Goal: Use online tool/utility: Utilize a website feature to perform a specific function

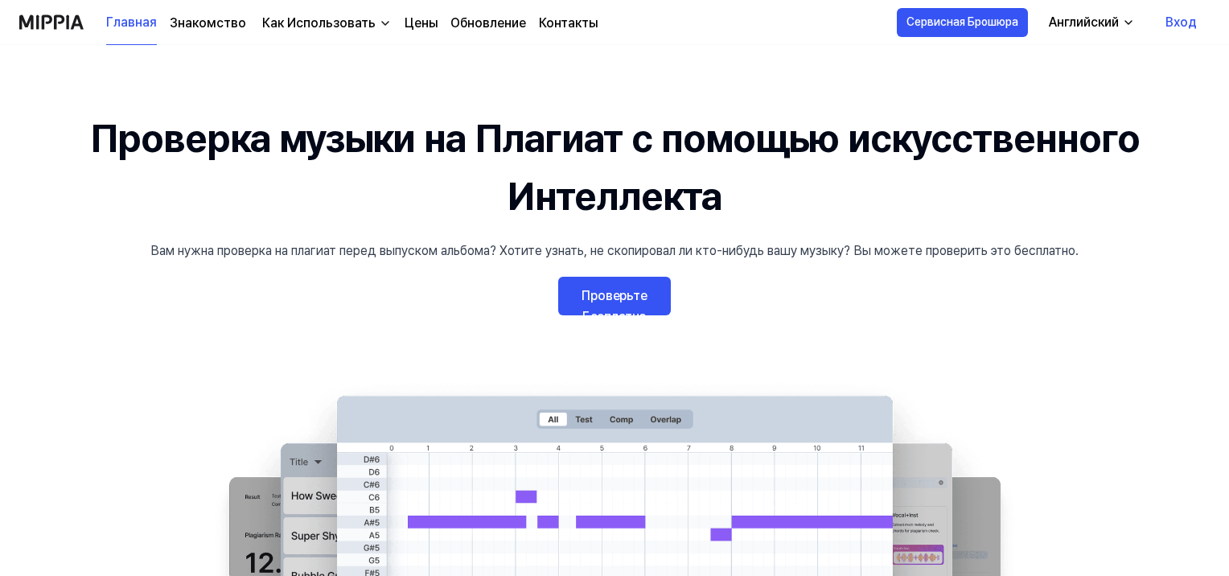
click at [605, 283] on link "Проверьте Бесплатно" at bounding box center [614, 296] width 113 height 39
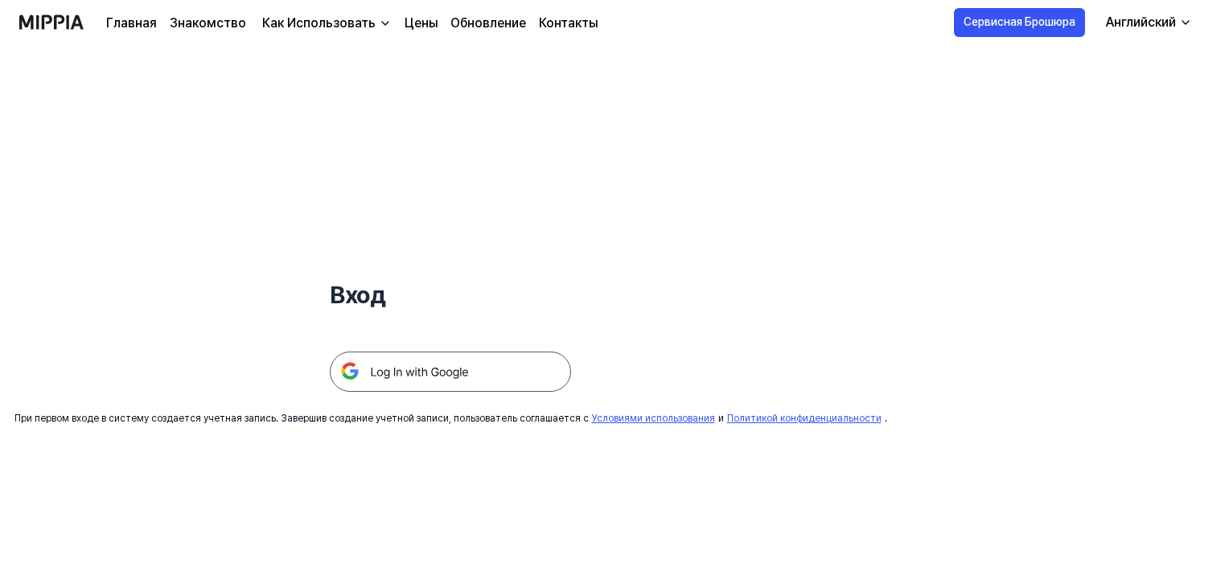
click at [504, 376] on img at bounding box center [450, 371] width 241 height 40
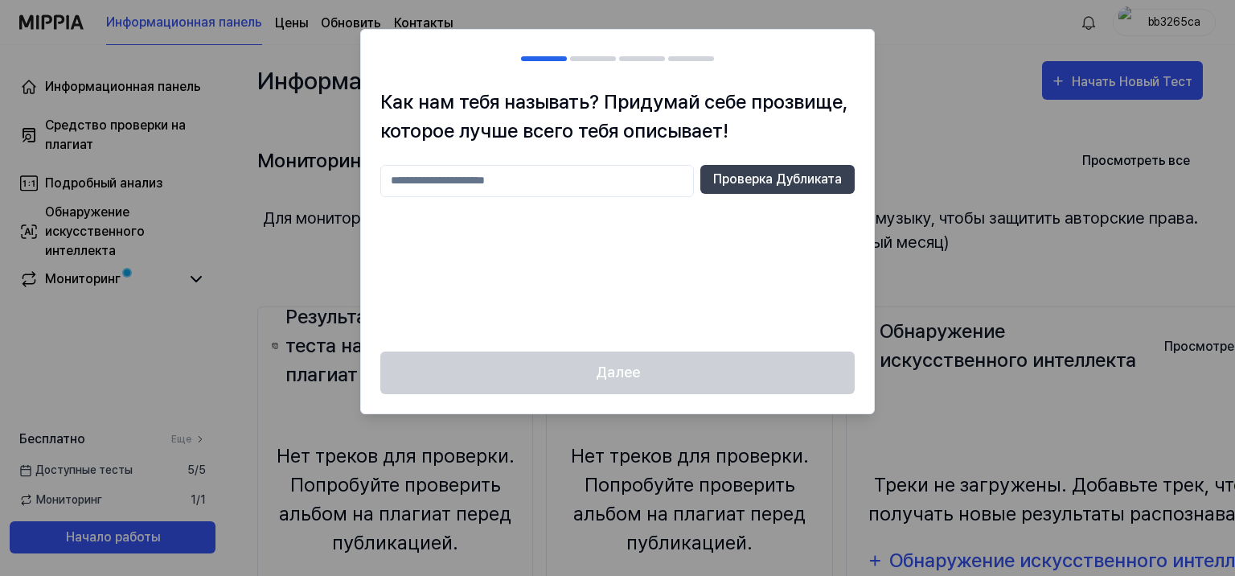
click at [495, 180] on input "text" at bounding box center [537, 181] width 314 height 32
type input "*********"
click at [754, 183] on button "Проверка Дубликата" at bounding box center [777, 179] width 154 height 29
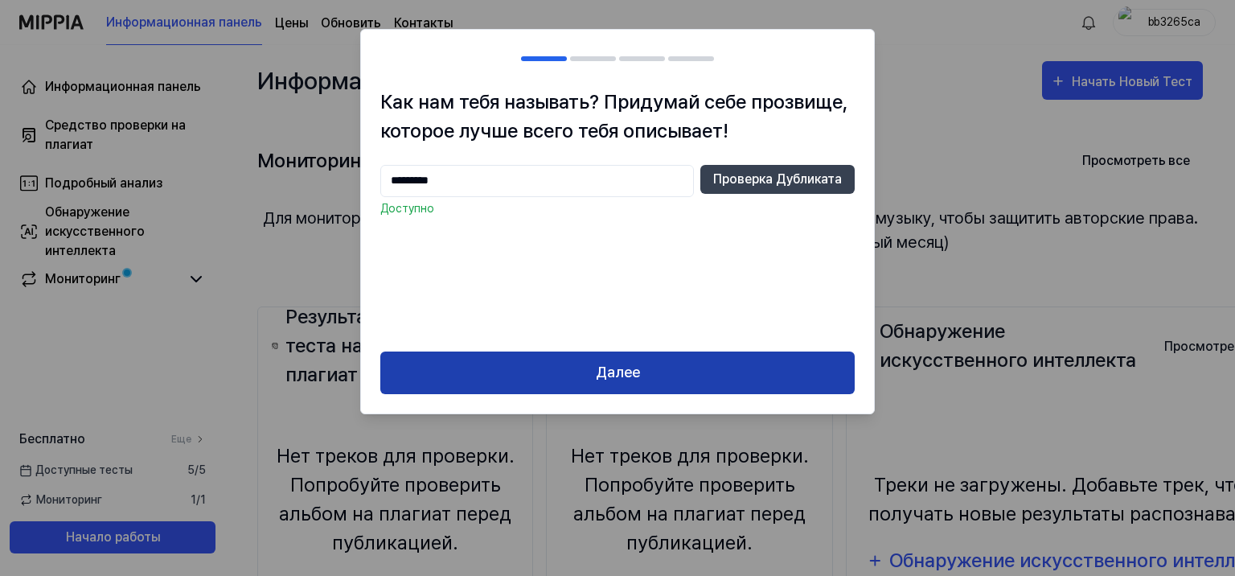
click at [655, 376] on button "Далее" at bounding box center [617, 372] width 474 height 43
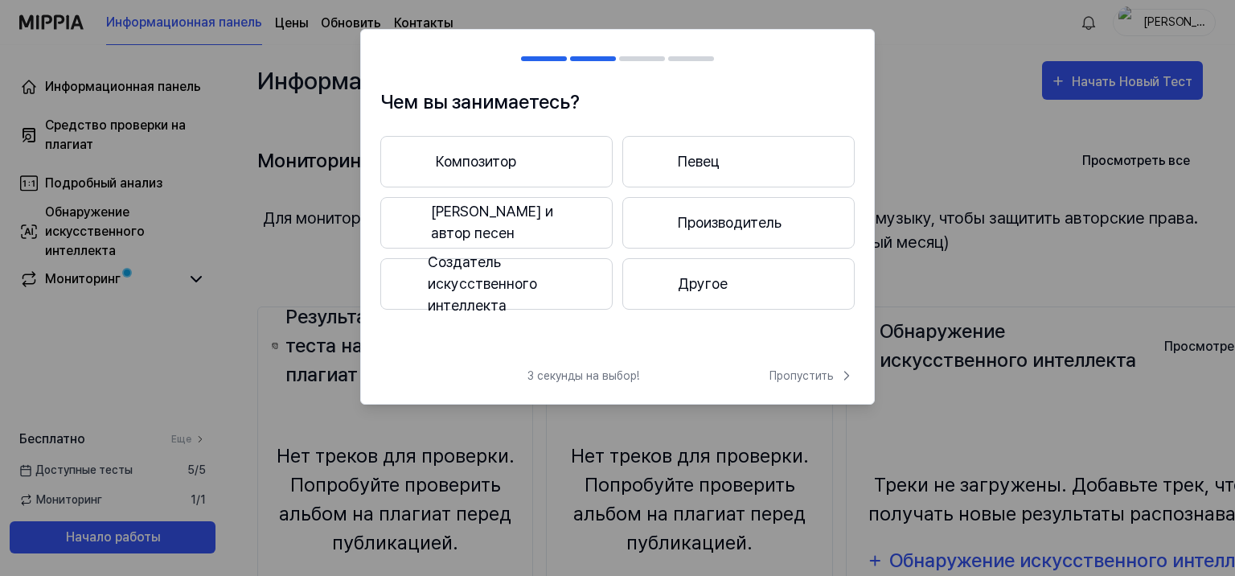
click at [544, 158] on button "Композитор" at bounding box center [496, 161] width 232 height 51
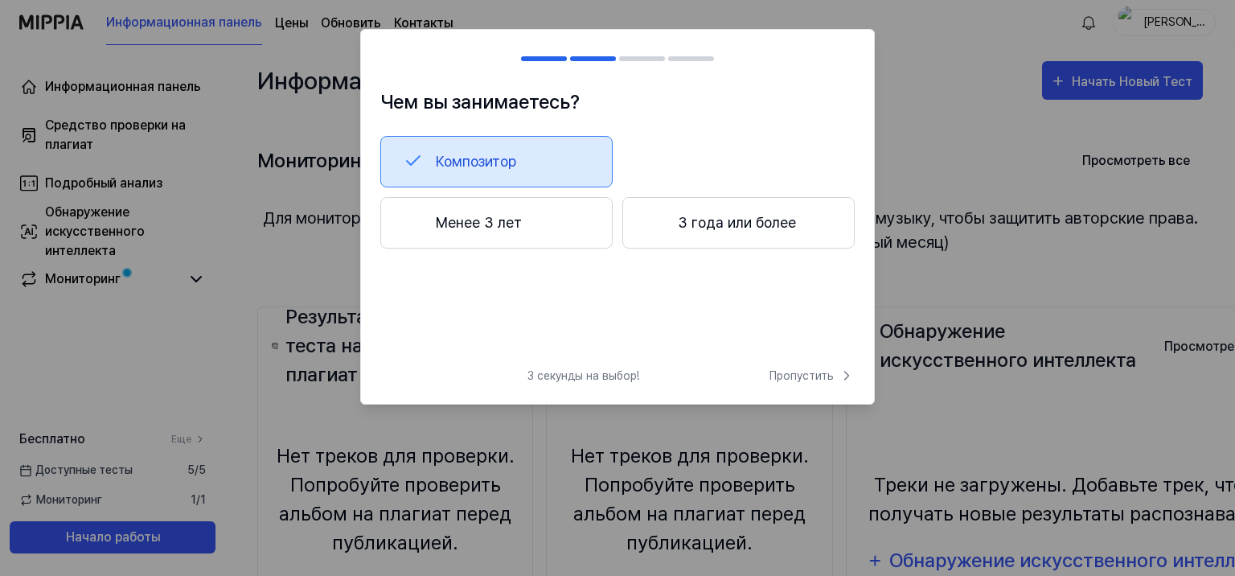
click at [690, 220] on button "3 года или более" at bounding box center [738, 222] width 232 height 51
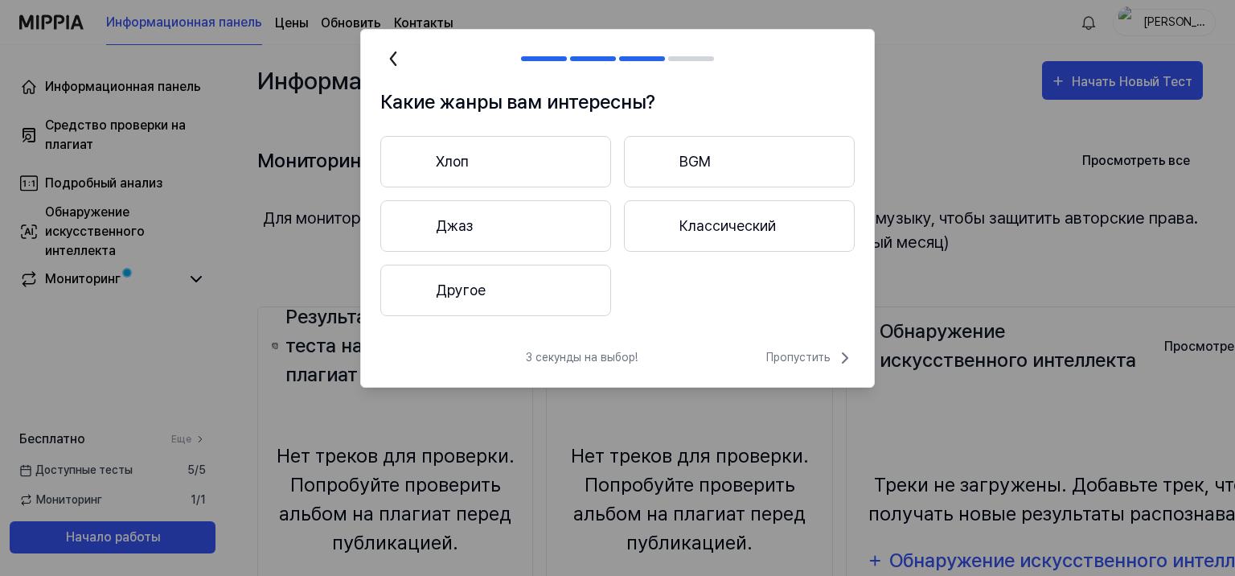
click at [519, 167] on button "Хлоп" at bounding box center [495, 161] width 231 height 51
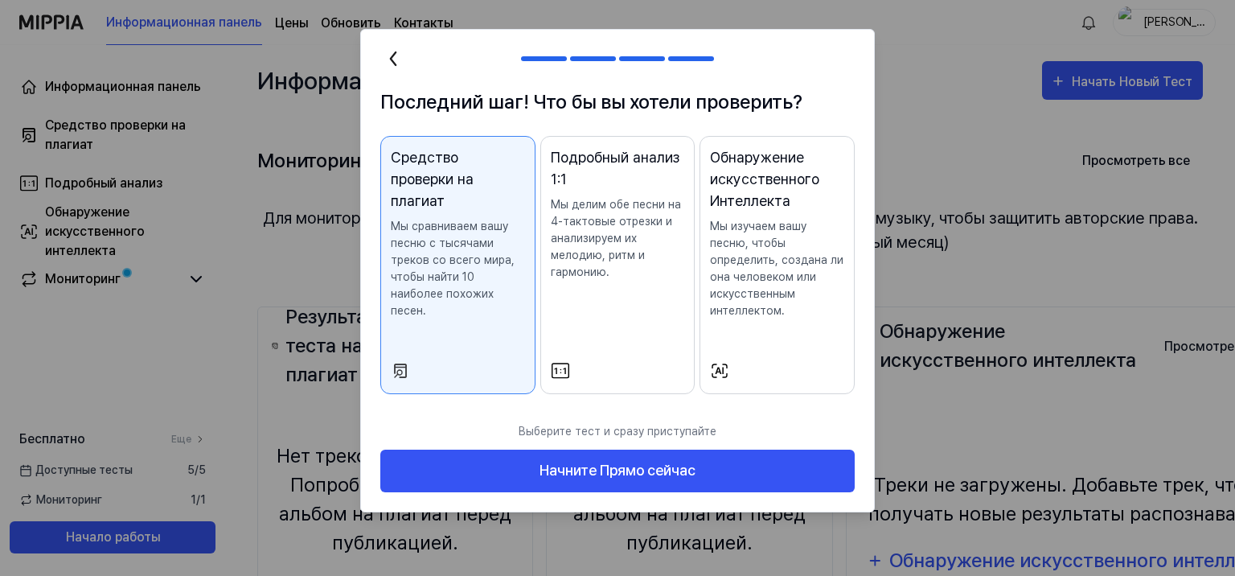
click at [467, 245] on p "Мы сравниваем вашу песню с тысячами треков со всего мира, чтобы найти 10 наибол…" at bounding box center [458, 268] width 134 height 101
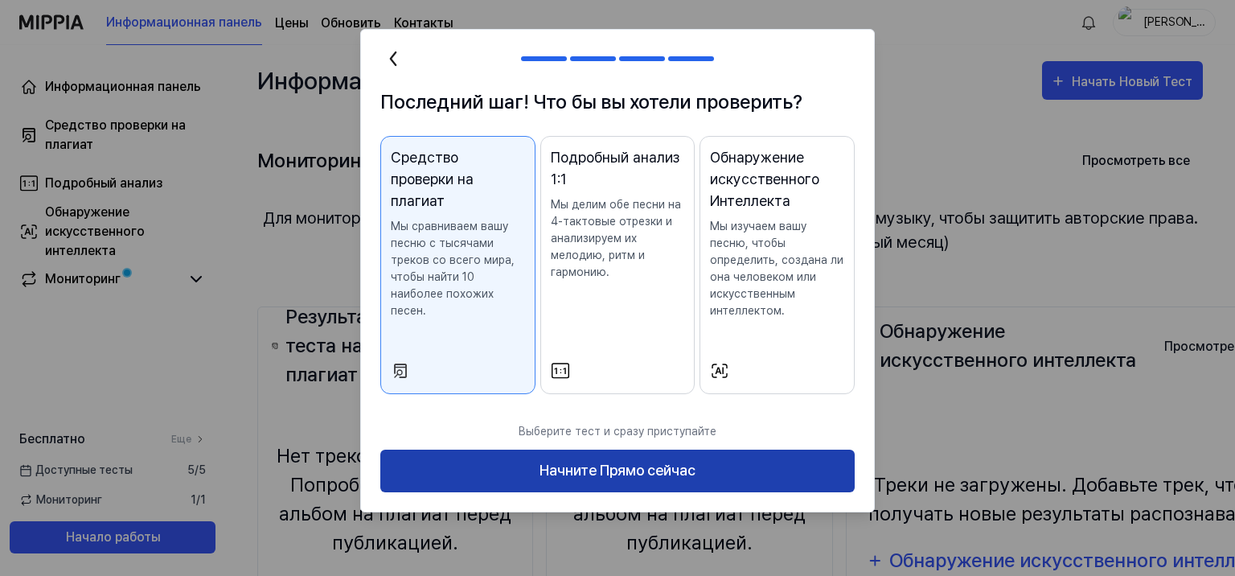
click at [565, 469] on button "Начните Прямо сейчас" at bounding box center [617, 471] width 474 height 43
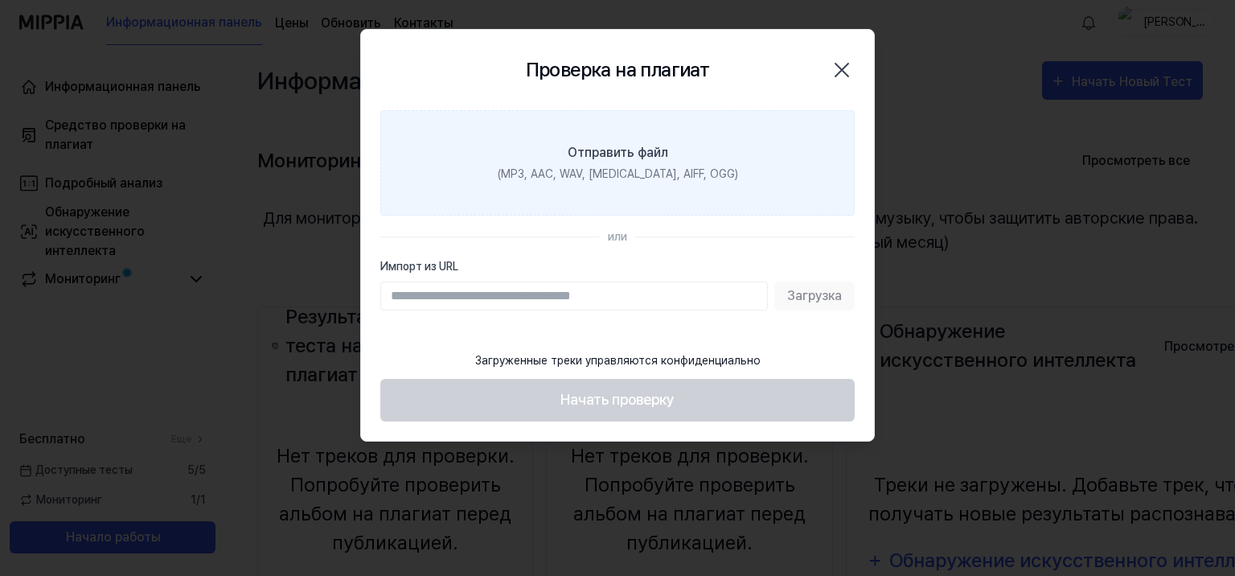
click at [566, 150] on label "Отправить файл (MP3, AAC, WAV, FLAC, AIFF, OGG)" at bounding box center [617, 162] width 474 height 105
click at [0, 0] on input "Отправить файл (MP3, AAC, WAV, FLAC, AIFF, OGG)" at bounding box center [0, 0] width 0 height 0
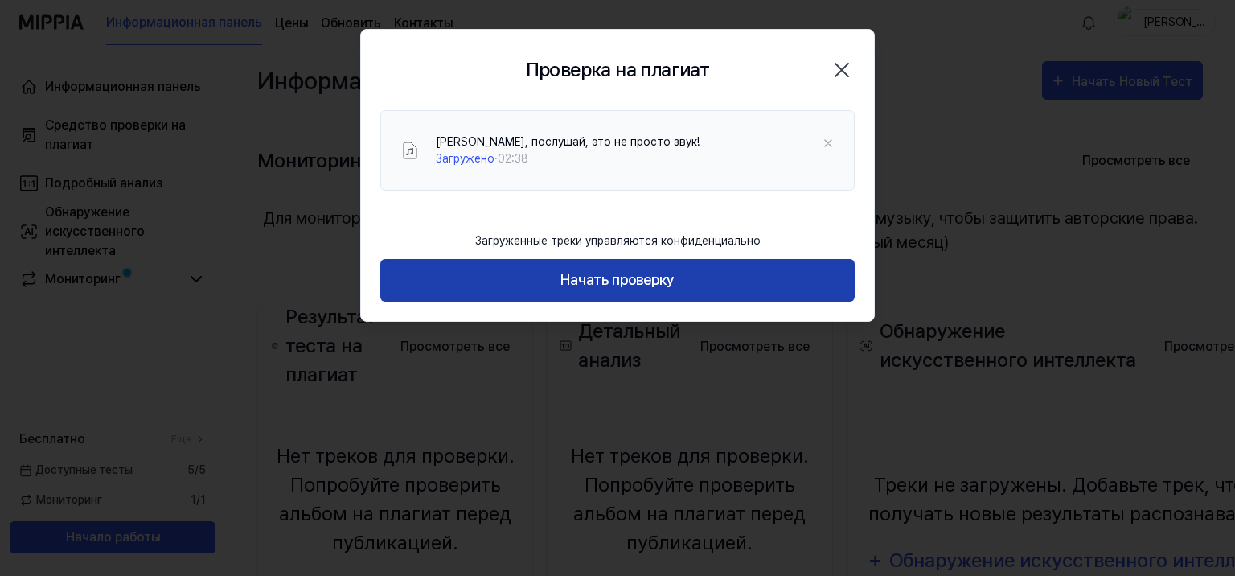
click at [582, 277] on button "Начать проверку" at bounding box center [617, 280] width 474 height 43
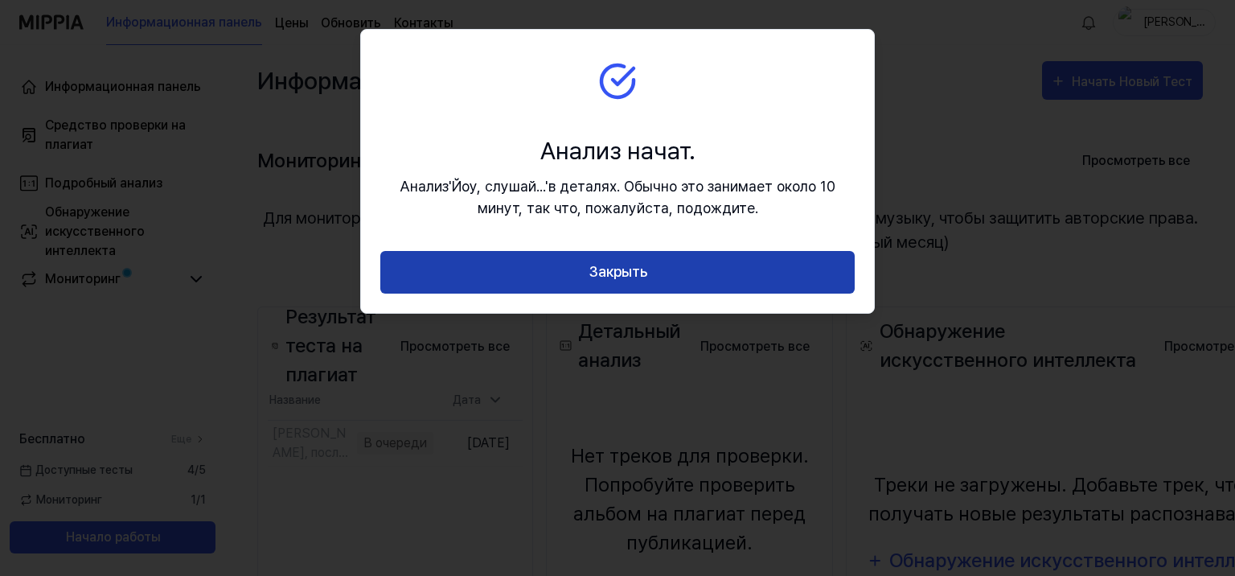
click at [580, 277] on button "Закрыть" at bounding box center [617, 272] width 474 height 43
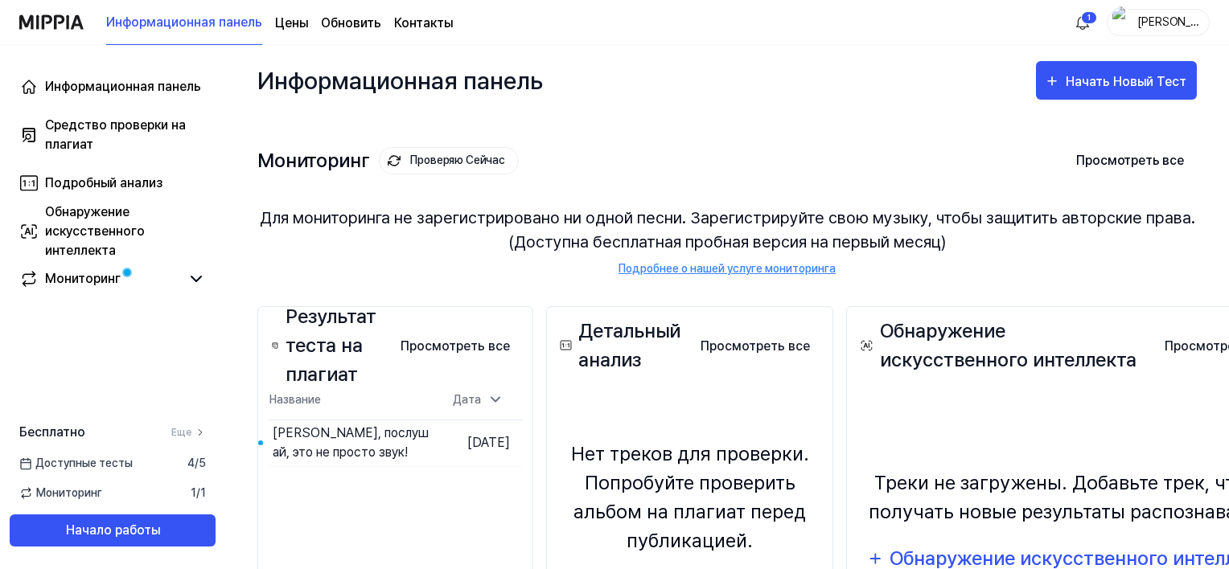
scroll to position [80, 0]
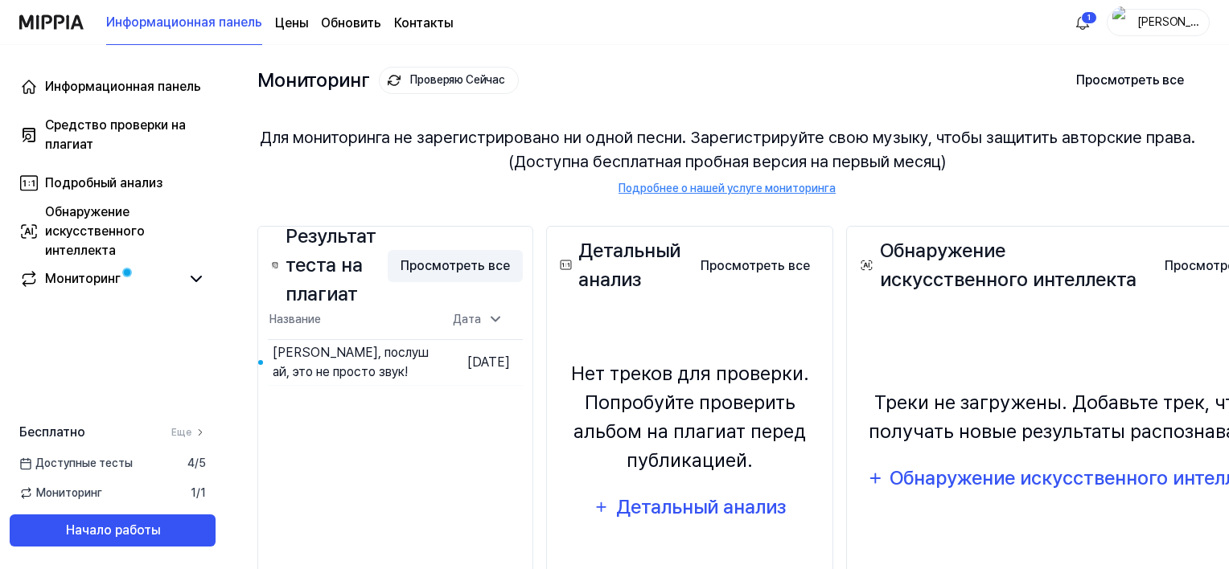
click at [441, 269] on button "Просмотреть все" at bounding box center [455, 266] width 135 height 32
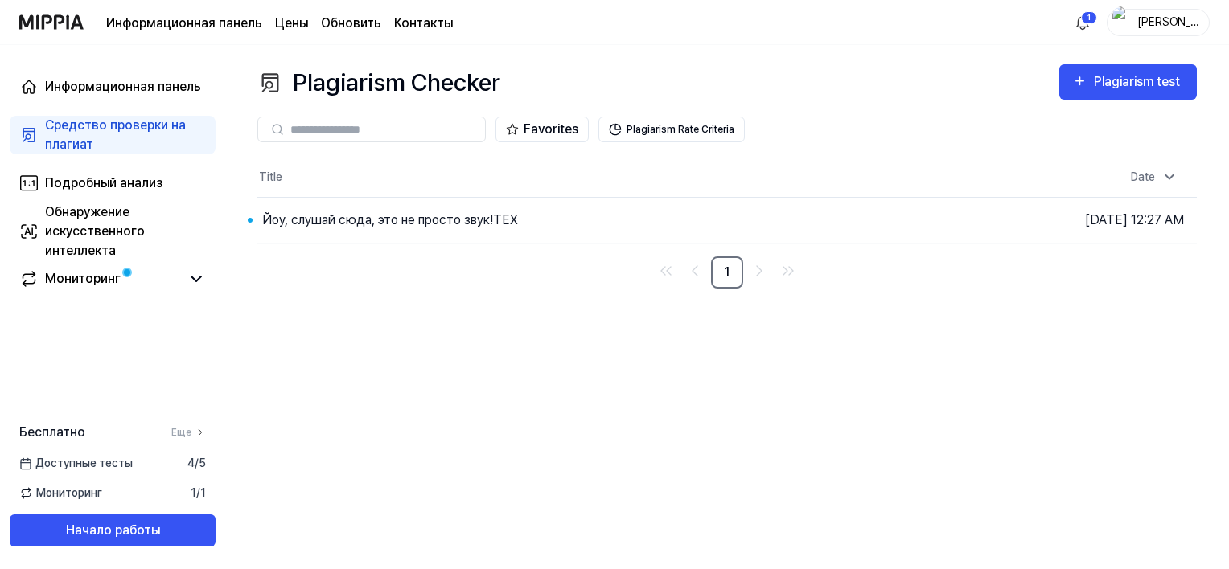
scroll to position [0, 0]
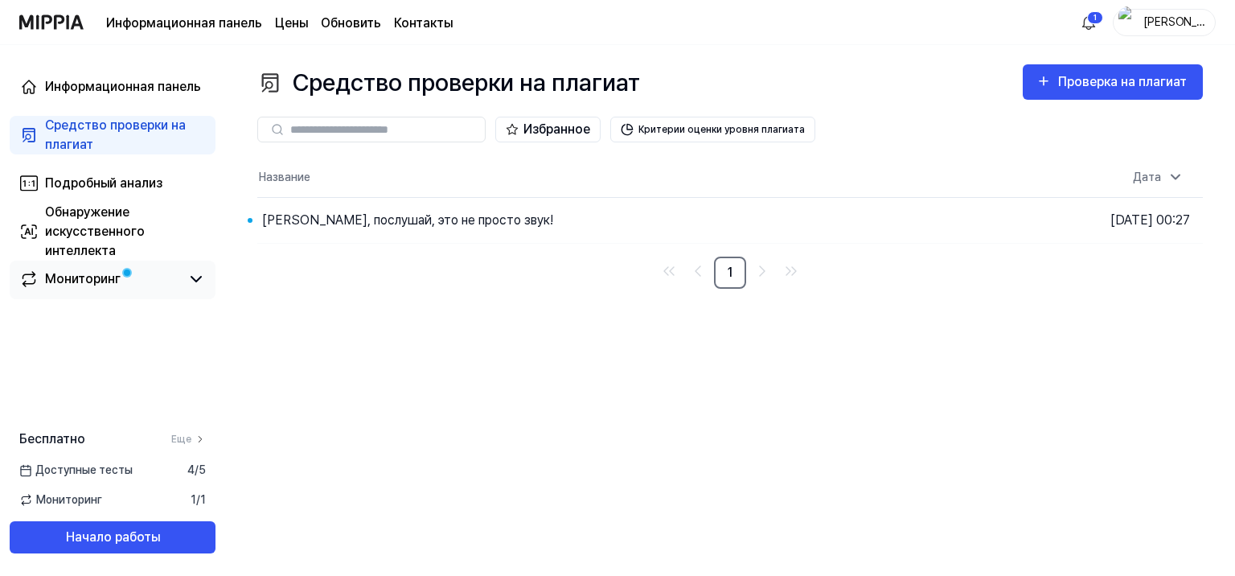
click at [109, 275] on div "Мониторинг" at bounding box center [83, 278] width 76 height 19
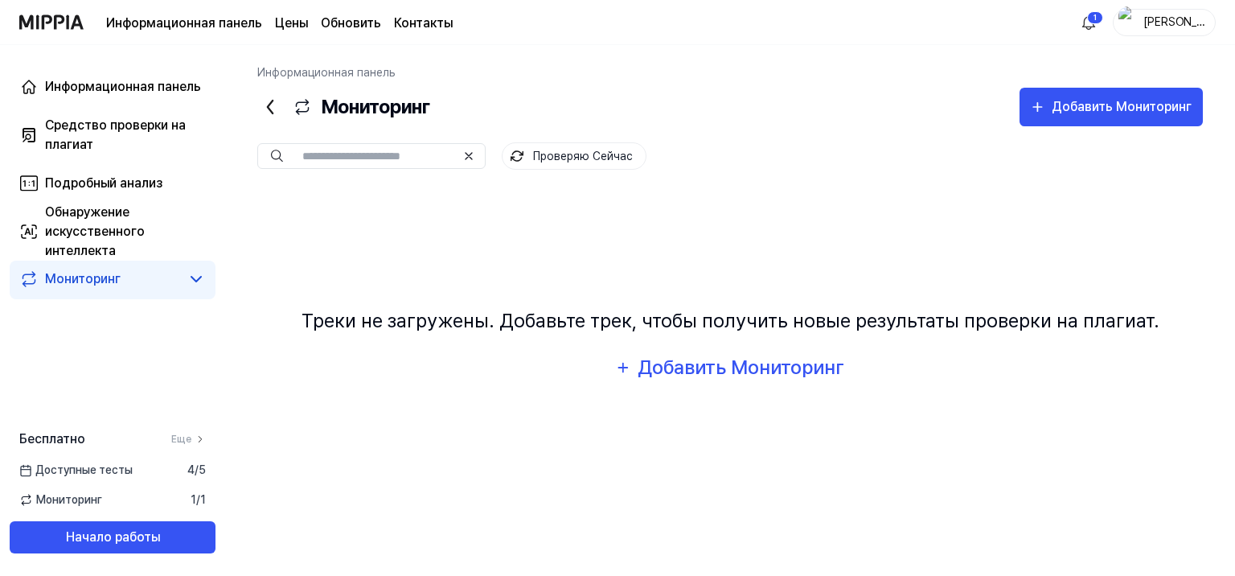
click at [80, 507] on span "Мониторинг" at bounding box center [60, 499] width 83 height 17
click at [80, 502] on span "Мониторинг" at bounding box center [60, 499] width 83 height 17
click at [273, 107] on icon at bounding box center [270, 107] width 26 height 26
